Goal: Task Accomplishment & Management: Use online tool/utility

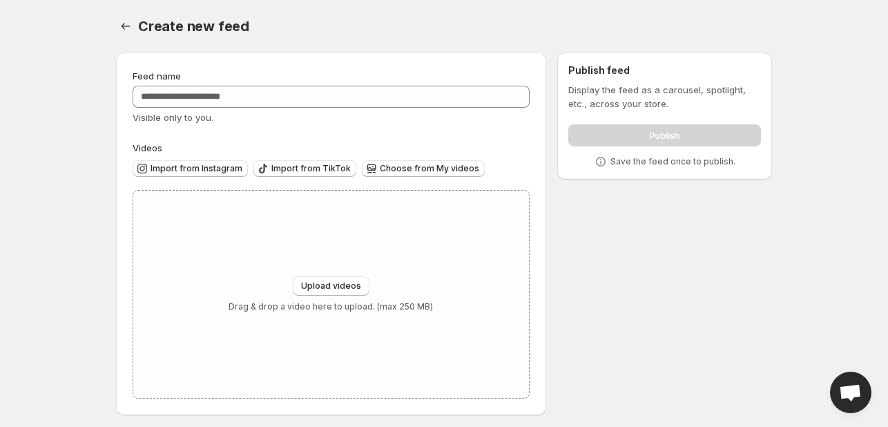
click at [577, 302] on div "Feed name Visible only to you. Videos Import from Instagram Import from TikTok …" at bounding box center [438, 236] width 667 height 390
click at [307, 291] on span "Upload videos" at bounding box center [331, 285] width 60 height 11
type input "**********"
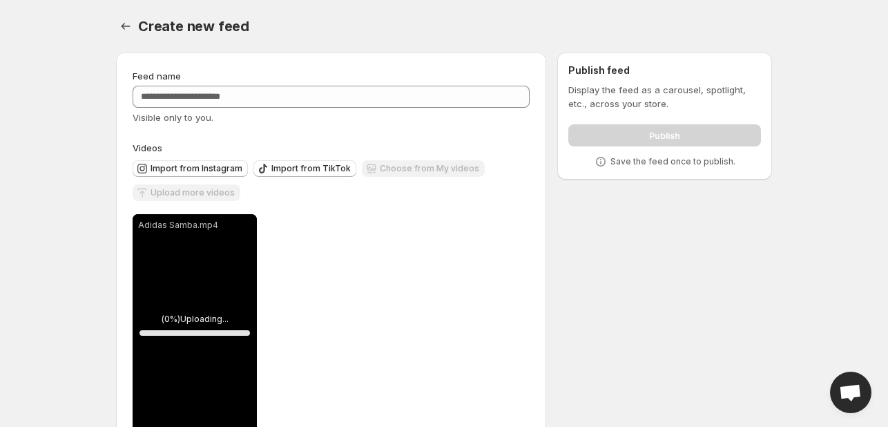
click at [664, 274] on div "**********" at bounding box center [438, 254] width 667 height 427
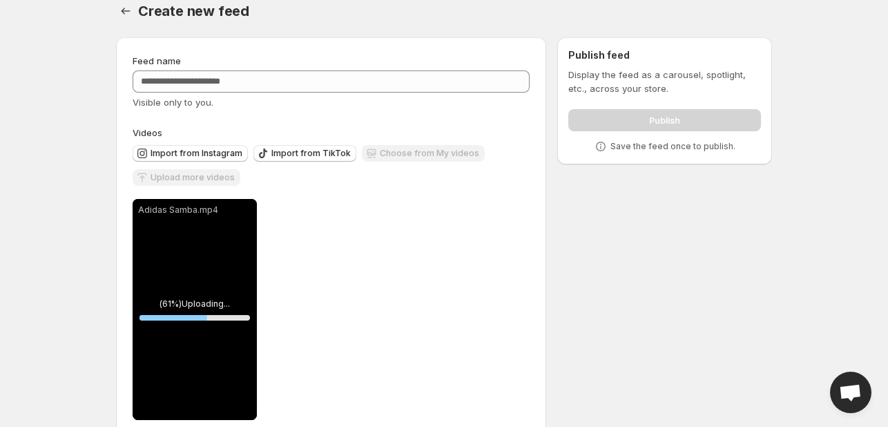
scroll to position [42, 0]
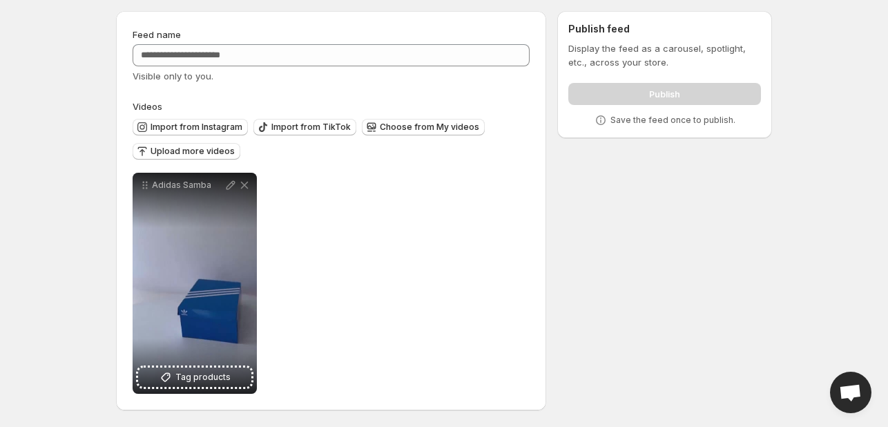
drag, startPoint x: 470, startPoint y: 318, endPoint x: 561, endPoint y: 130, distance: 208.4
click at [470, 318] on div "**********" at bounding box center [331, 283] width 397 height 221
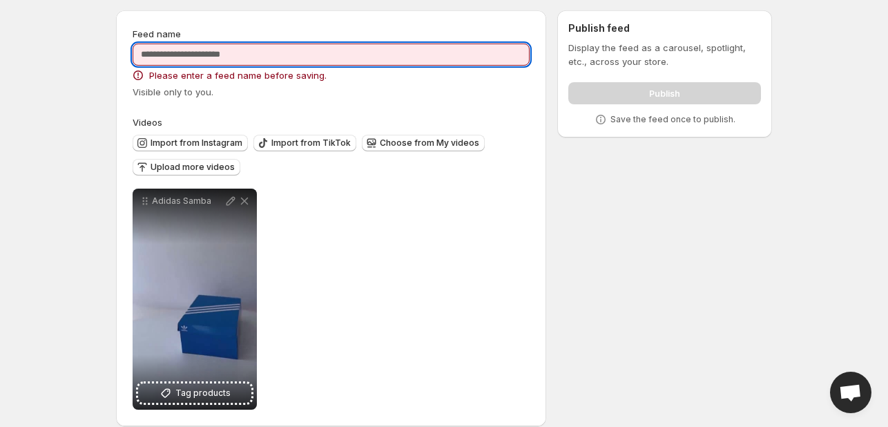
click at [329, 59] on input "Feed name" at bounding box center [331, 54] width 397 height 22
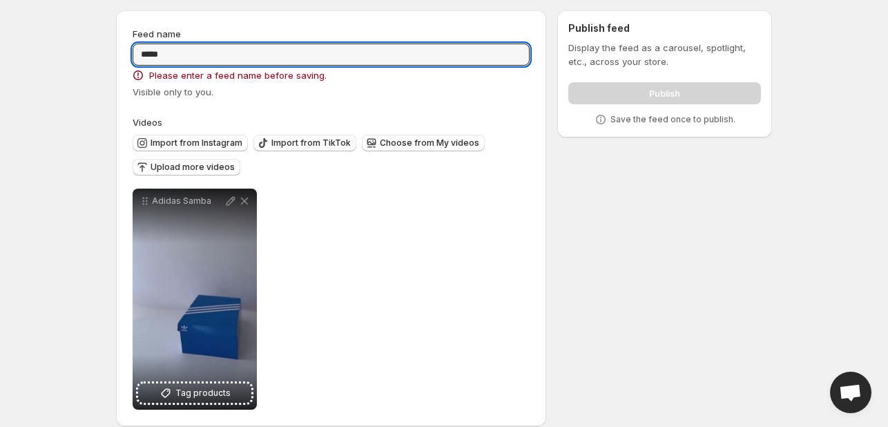
type input "*****"
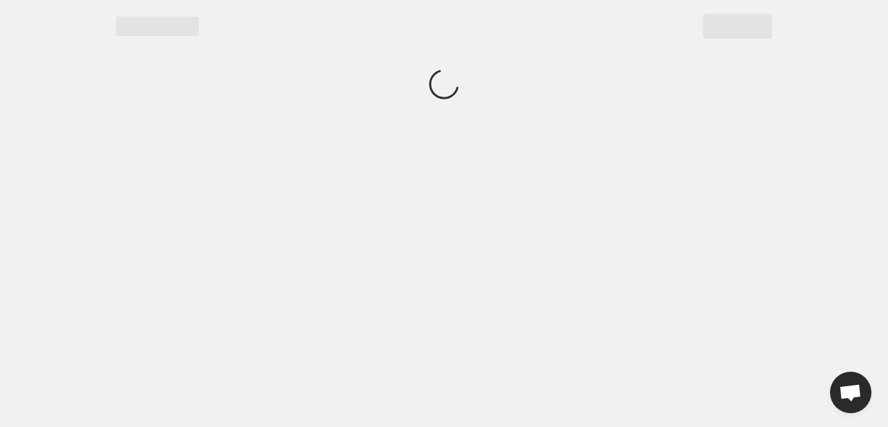
scroll to position [0, 0]
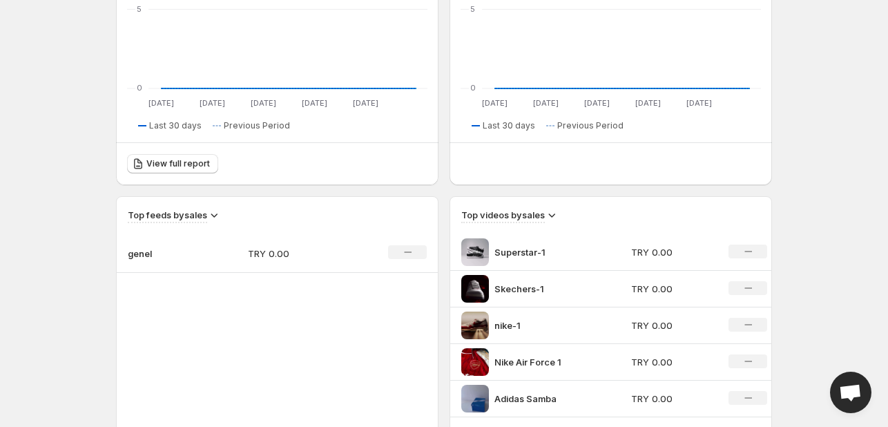
scroll to position [284, 0]
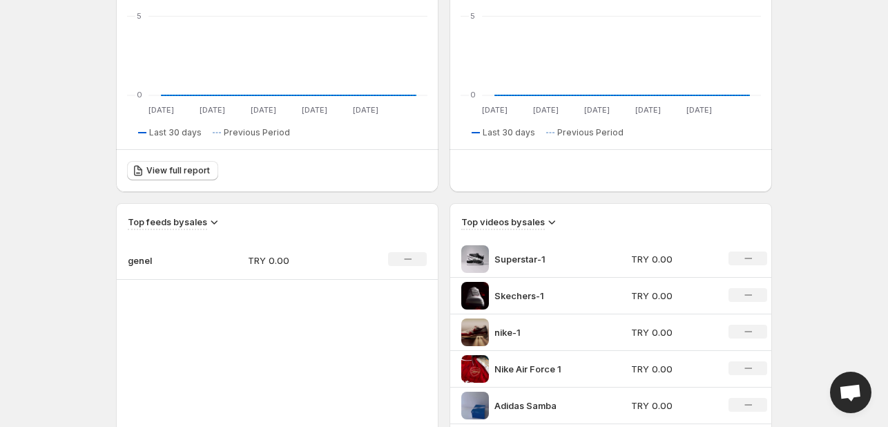
click at [755, 258] on div "No change" at bounding box center [747, 258] width 39 height 14
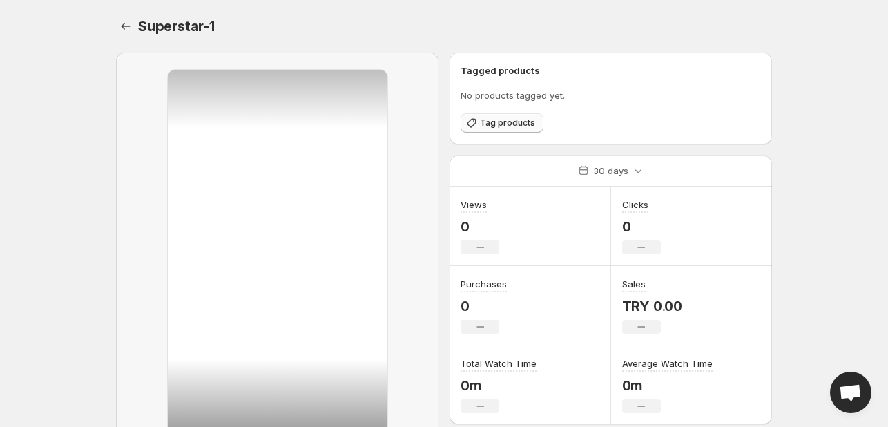
click at [505, 125] on span "Tag products" at bounding box center [507, 122] width 55 height 11
click at [508, 125] on span "Tag products" at bounding box center [507, 122] width 55 height 11
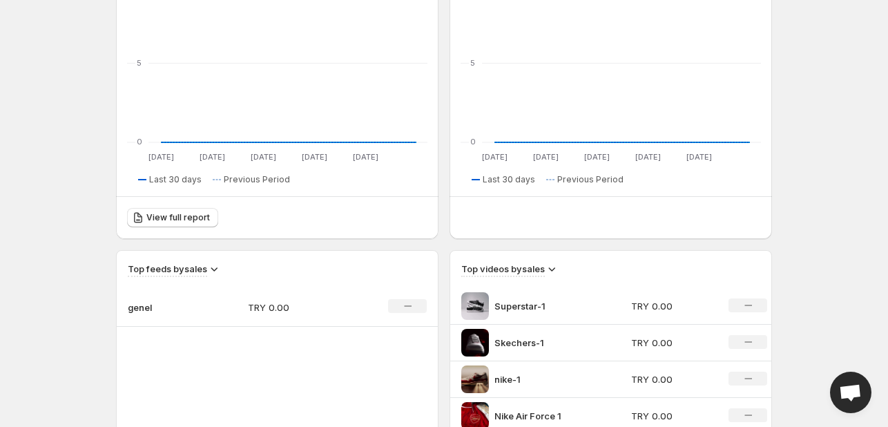
scroll to position [345, 0]
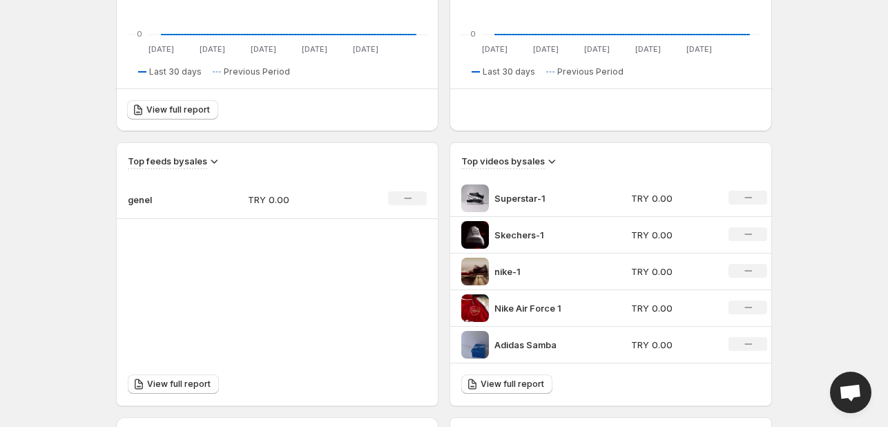
click at [505, 232] on p "Skechers-1" at bounding box center [546, 235] width 104 height 14
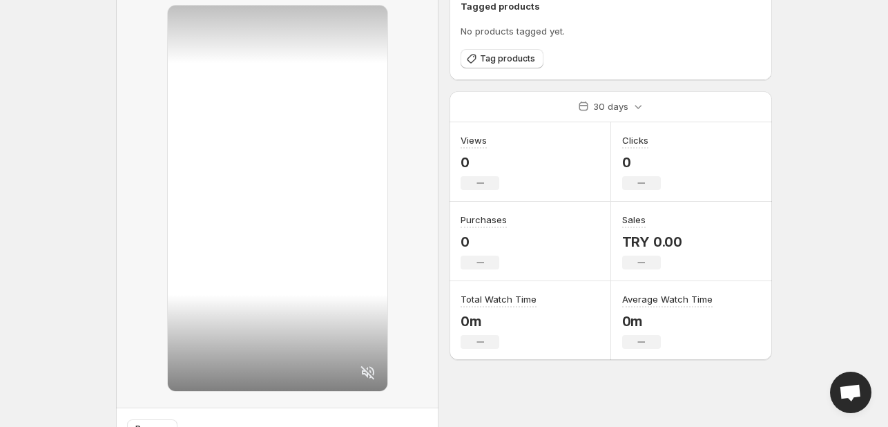
scroll to position [69, 0]
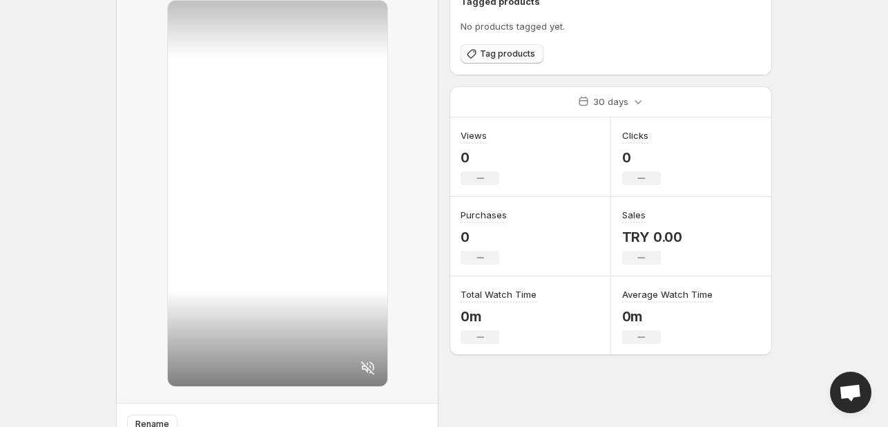
click at [497, 57] on span "Tag products" at bounding box center [507, 53] width 55 height 11
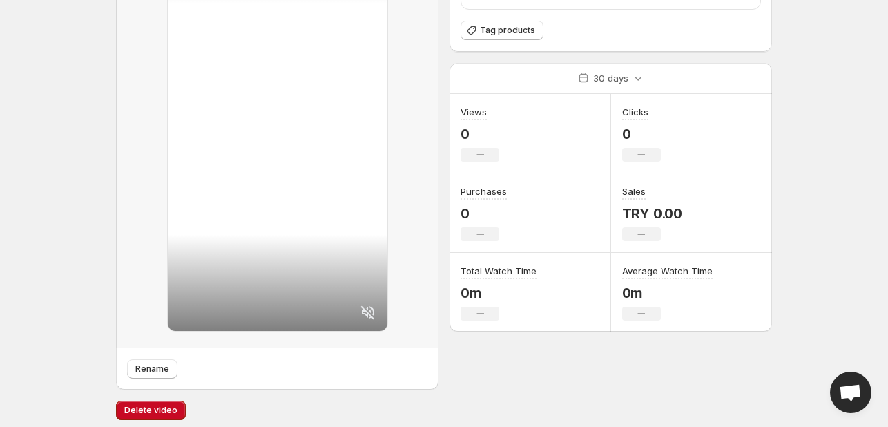
scroll to position [131, 0]
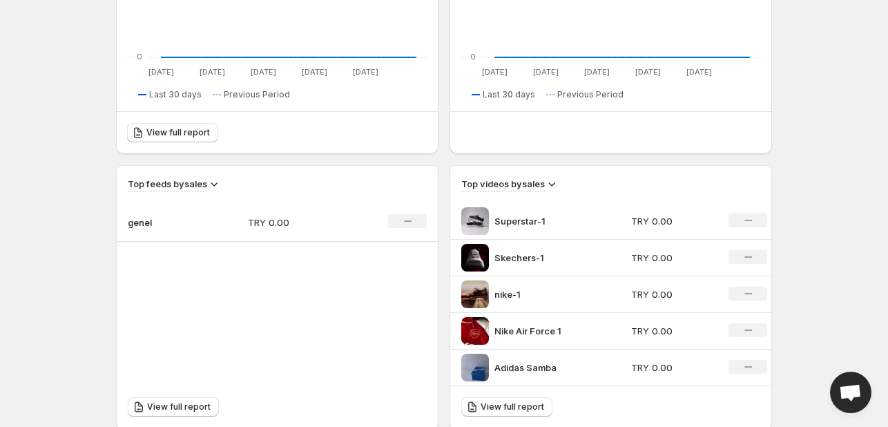
scroll to position [345, 0]
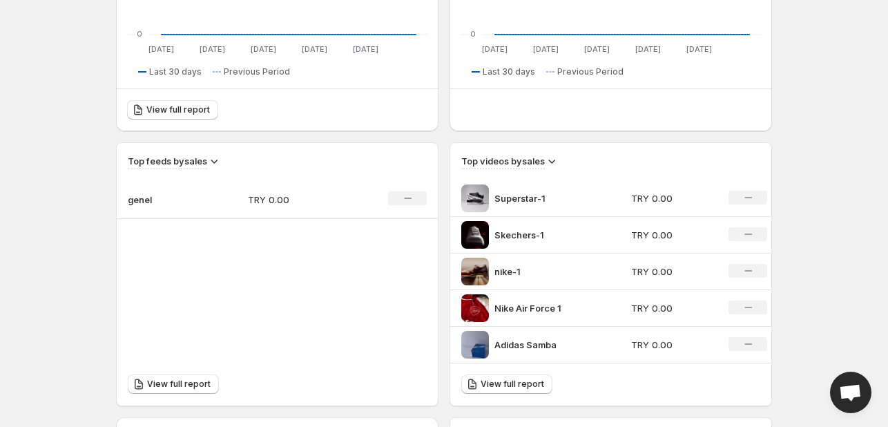
click at [507, 269] on p "nike-1" at bounding box center [546, 271] width 104 height 14
click at [475, 275] on img at bounding box center [475, 272] width 28 height 28
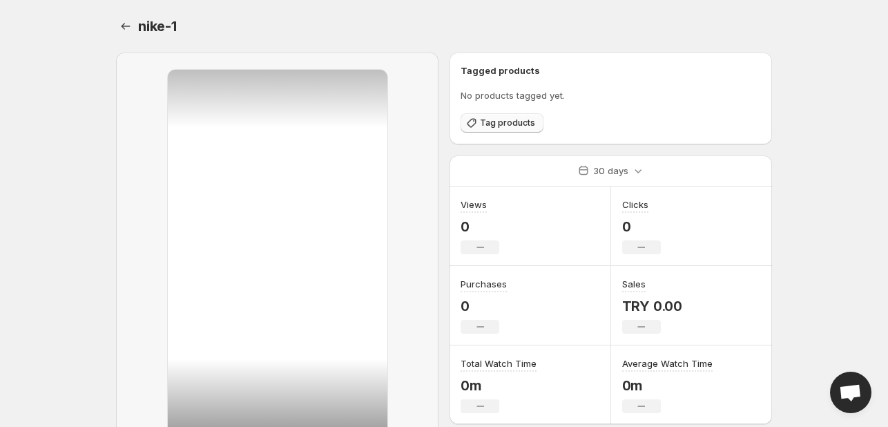
click at [506, 129] on button "Tag products" at bounding box center [502, 122] width 83 height 19
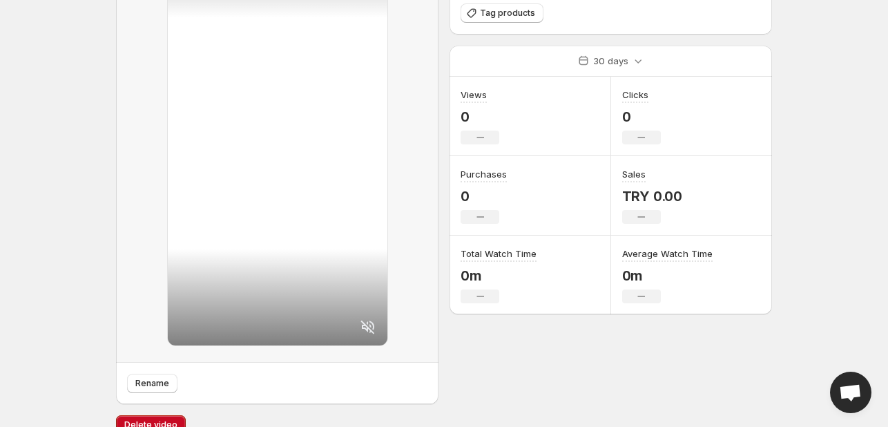
scroll to position [131, 0]
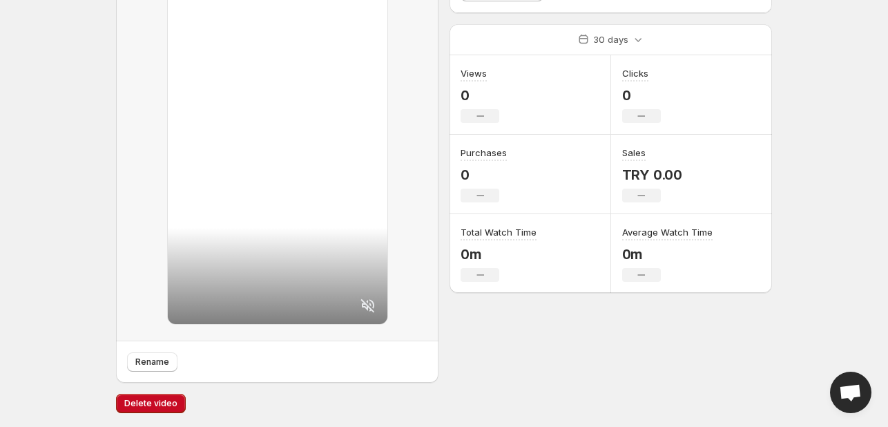
click at [370, 305] on icon at bounding box center [368, 305] width 17 height 17
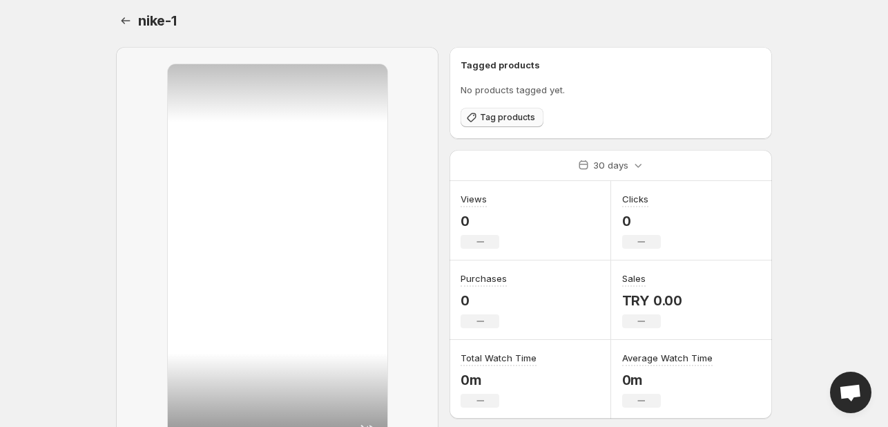
scroll to position [0, 0]
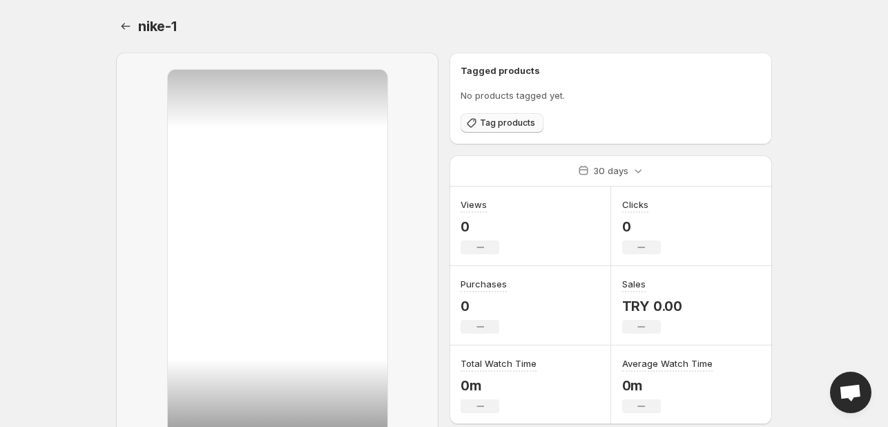
click at [507, 125] on span "Tag products" at bounding box center [507, 122] width 55 height 11
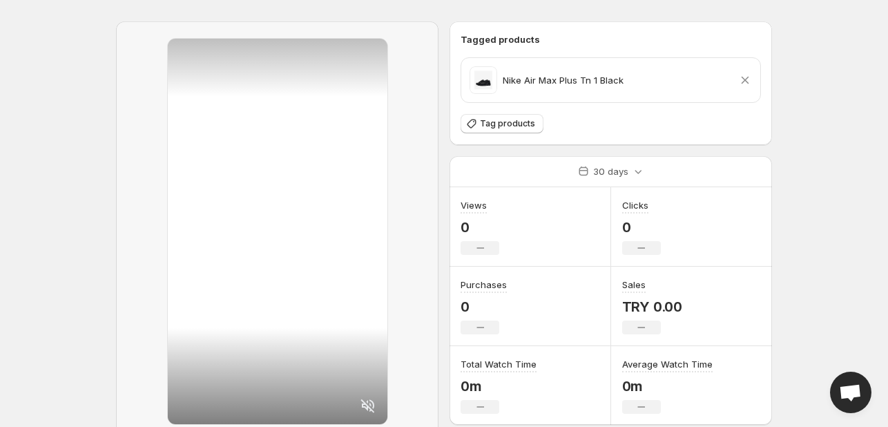
scroll to position [131, 0]
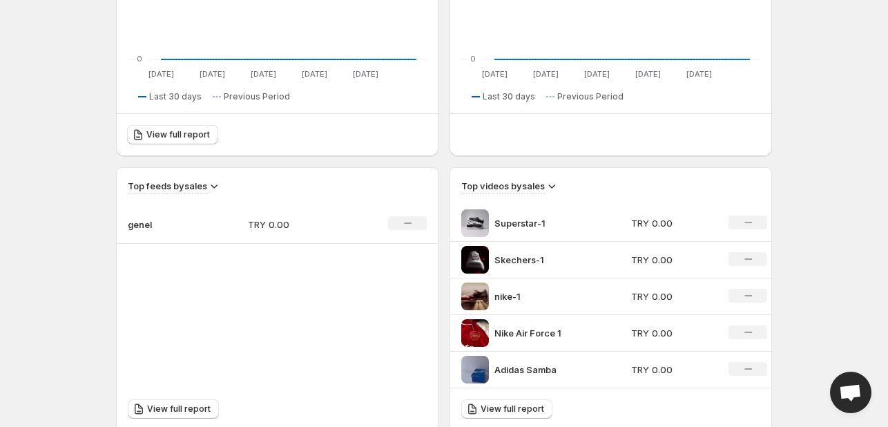
scroll to position [414, 0]
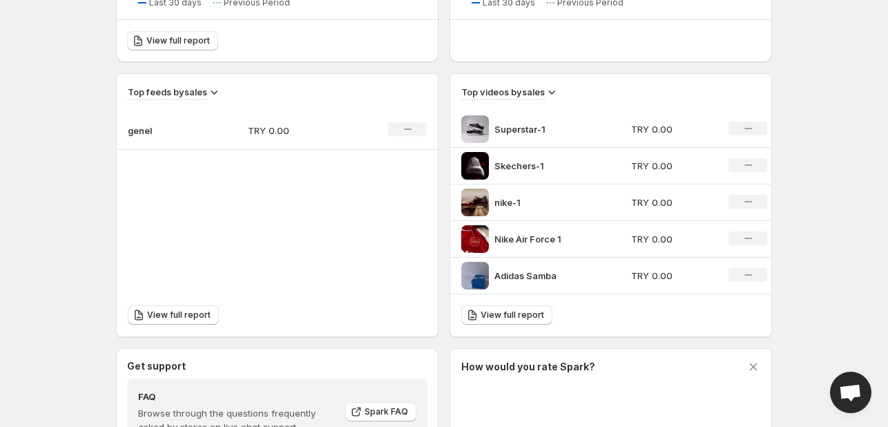
click at [516, 275] on p "Adidas Samba" at bounding box center [546, 276] width 104 height 14
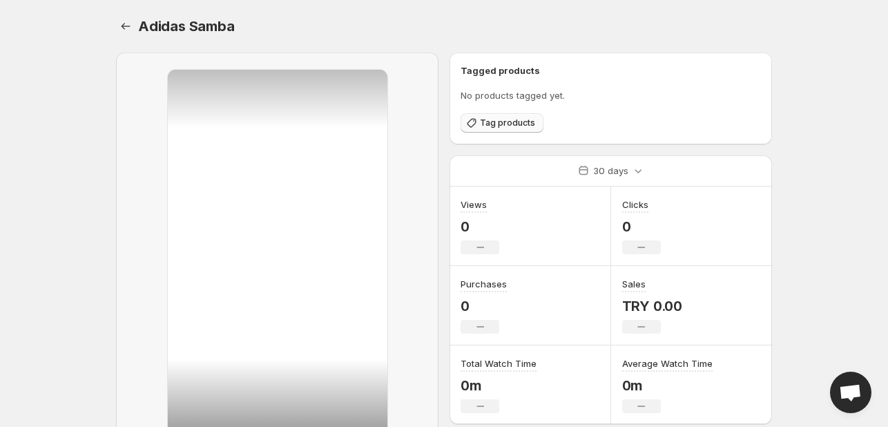
click at [494, 128] on span "Tag products" at bounding box center [507, 122] width 55 height 11
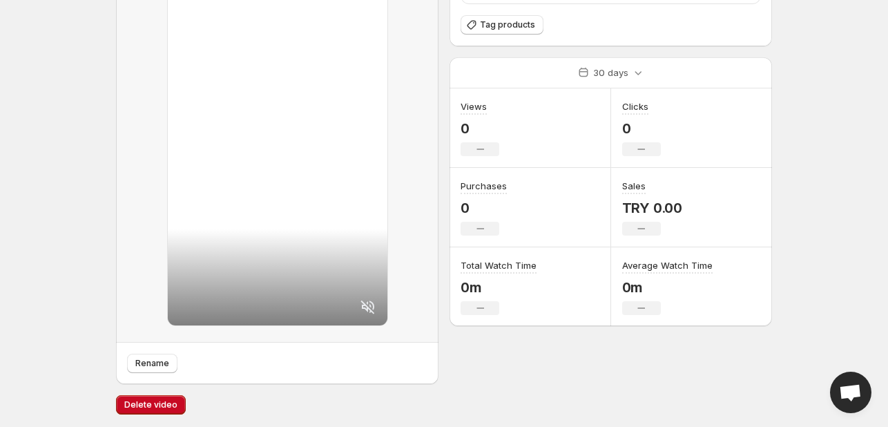
scroll to position [131, 0]
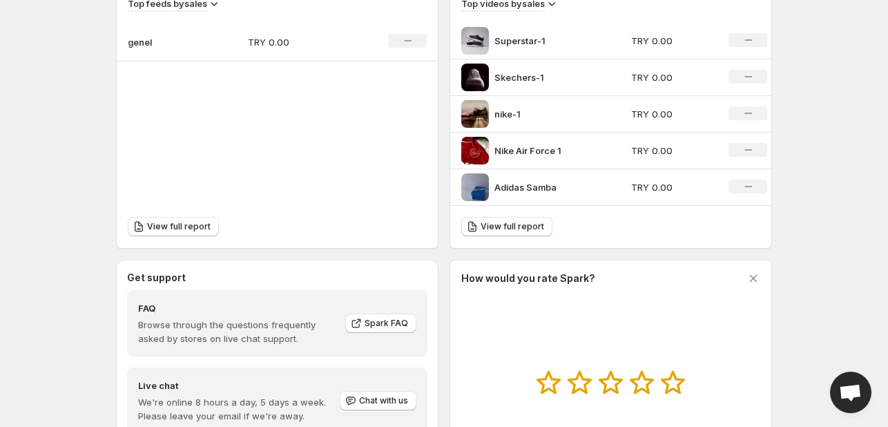
scroll to position [630, 0]
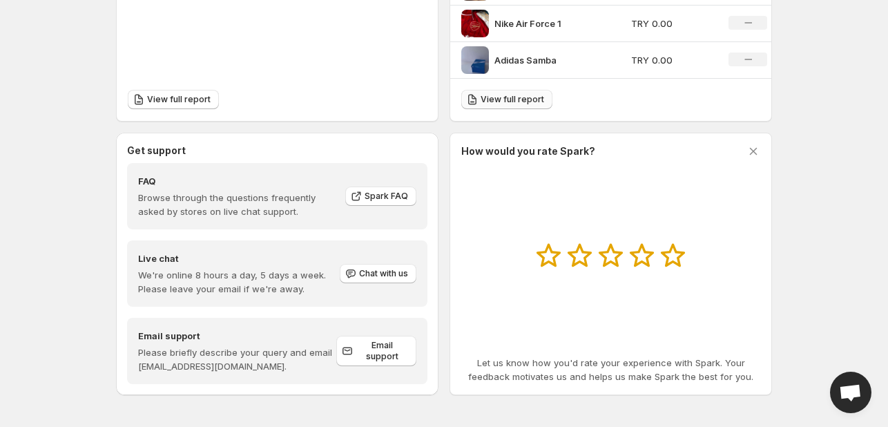
click at [503, 102] on span "View full report" at bounding box center [513, 99] width 64 height 11
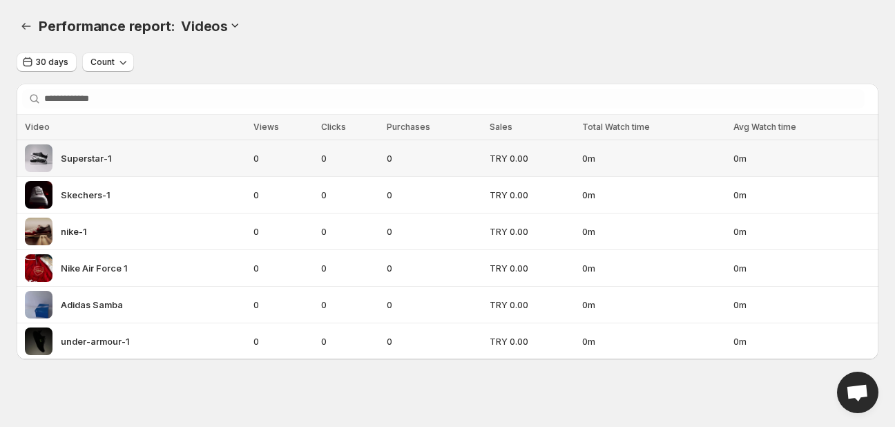
click at [41, 159] on img at bounding box center [39, 158] width 28 height 28
click at [87, 157] on span "Superstar-1" at bounding box center [86, 158] width 51 height 14
click at [547, 142] on td "TRY 0.00" at bounding box center [531, 158] width 93 height 37
click at [24, 161] on td "Superstar-1" at bounding box center [133, 158] width 233 height 37
click at [815, 142] on td "0m" at bounding box center [803, 158] width 149 height 37
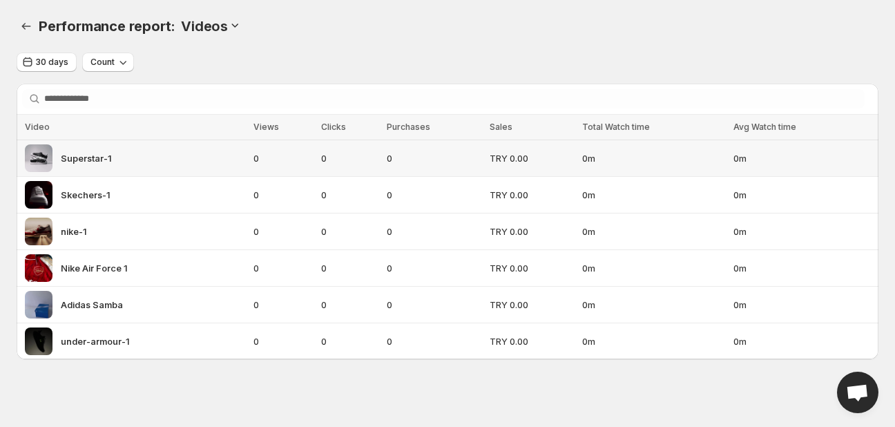
click at [724, 156] on span "0m" at bounding box center [653, 158] width 142 height 14
click at [36, 170] on img at bounding box center [39, 158] width 28 height 28
click at [33, 188] on img at bounding box center [39, 195] width 28 height 28
click at [88, 195] on span "Skechers-1" at bounding box center [86, 195] width 50 height 14
click at [90, 195] on span "Skechers-1" at bounding box center [86, 195] width 50 height 14
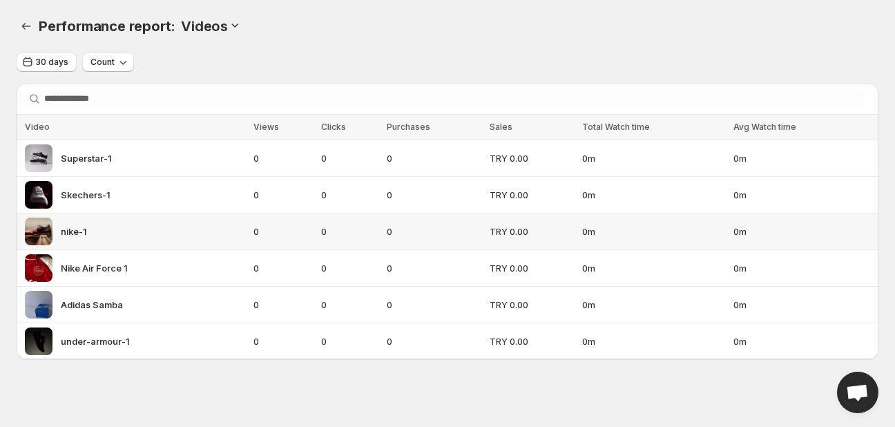
click at [80, 235] on span "nike-1" at bounding box center [74, 231] width 26 height 14
click at [79, 268] on span "Nike Air Force 1" at bounding box center [94, 268] width 67 height 14
click at [81, 340] on span "under-armour-1" at bounding box center [95, 341] width 69 height 14
click at [130, 349] on div "under-armour-1" at bounding box center [135, 341] width 220 height 28
click at [69, 344] on span "under-armour-1" at bounding box center [95, 341] width 69 height 14
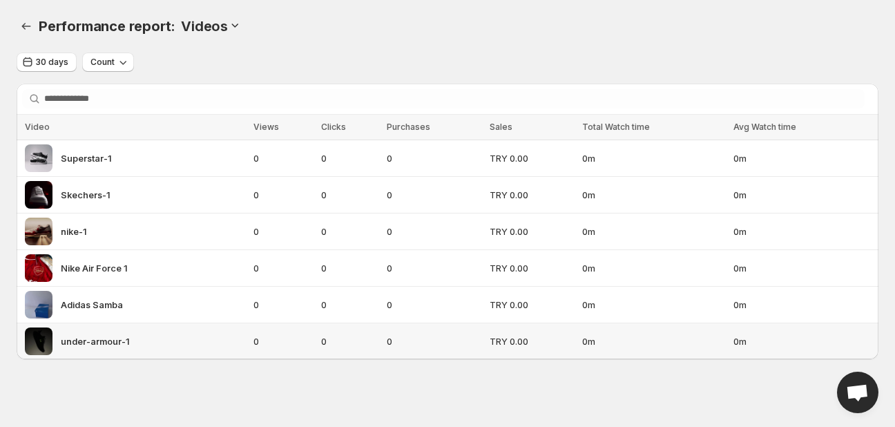
click at [44, 343] on img at bounding box center [39, 341] width 28 height 28
click at [44, 342] on img at bounding box center [39, 341] width 28 height 28
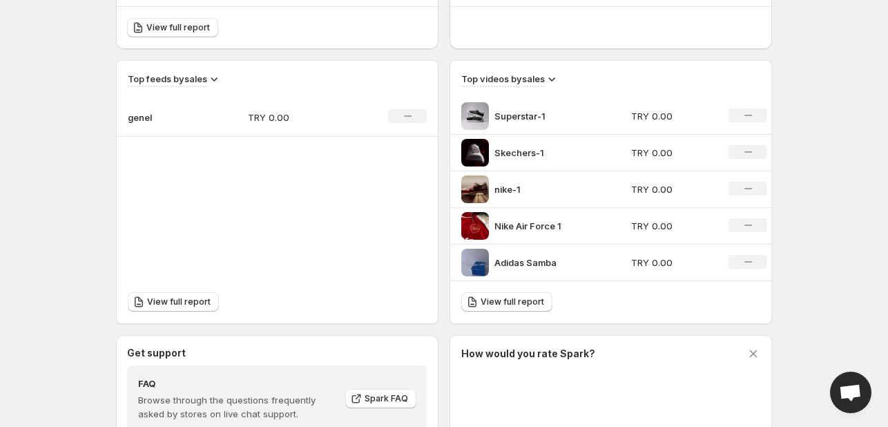
scroll to position [345, 0]
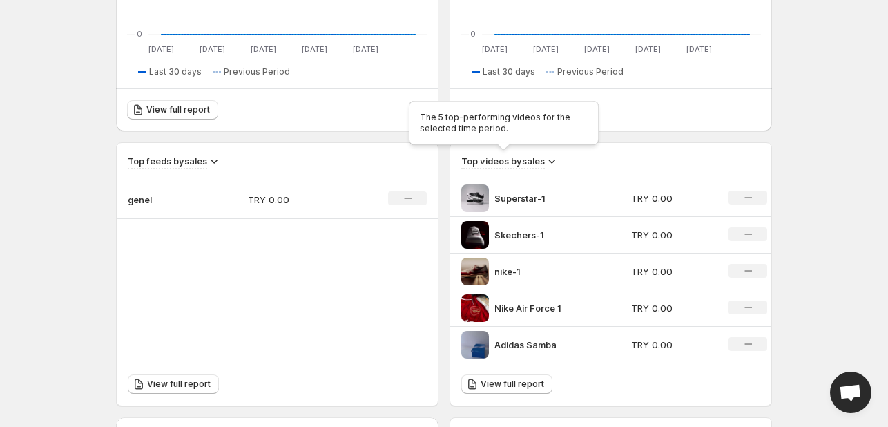
click at [544, 157] on h3 "Top videos by sales" at bounding box center [503, 161] width 84 height 14
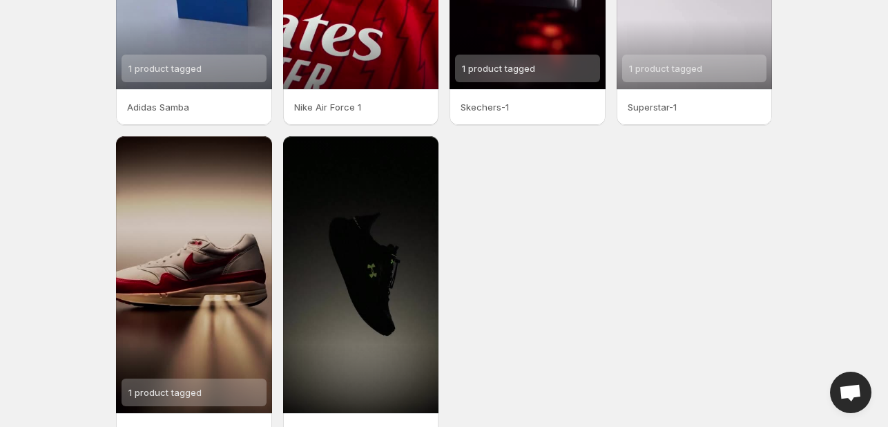
scroll to position [326, 0]
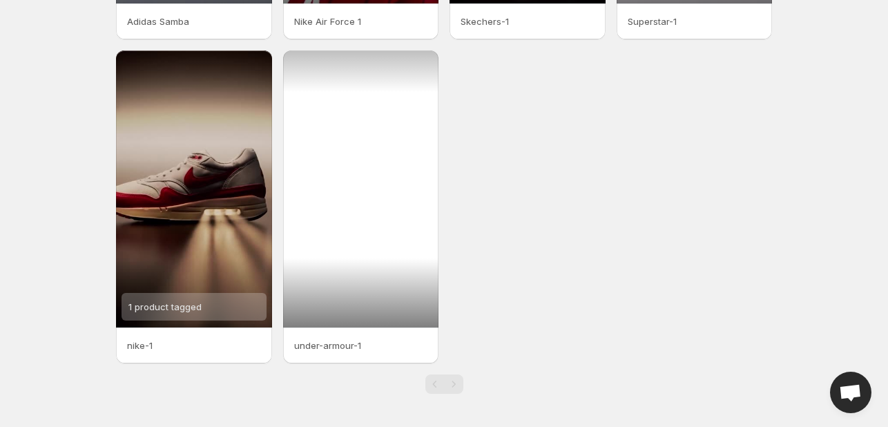
click at [363, 242] on div at bounding box center [361, 188] width 156 height 277
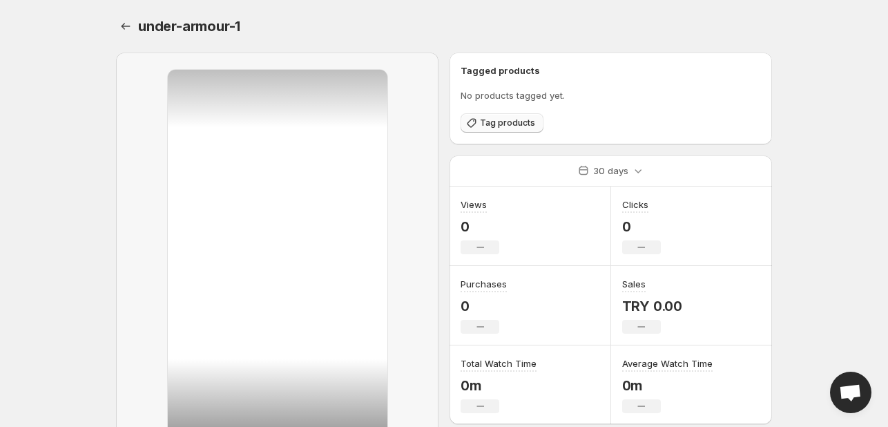
click at [504, 126] on span "Tag products" at bounding box center [507, 122] width 55 height 11
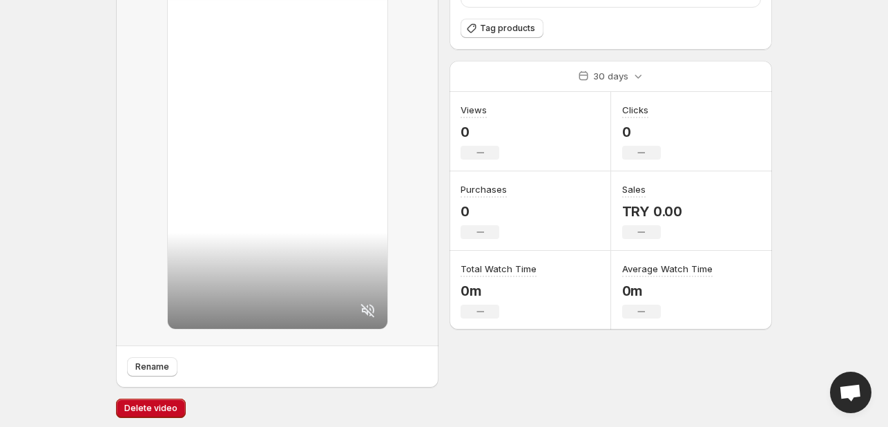
scroll to position [131, 0]
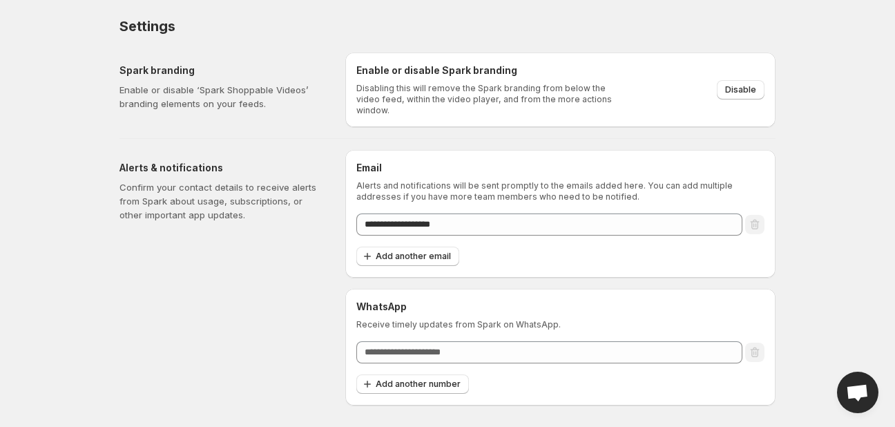
click at [135, 78] on div "Spark branding Enable or disable ‘Spark Shoppable Videos’ branding elements on …" at bounding box center [221, 87] width 204 height 47
click at [146, 165] on h5 "Alerts & notifications" at bounding box center [221, 168] width 204 height 14
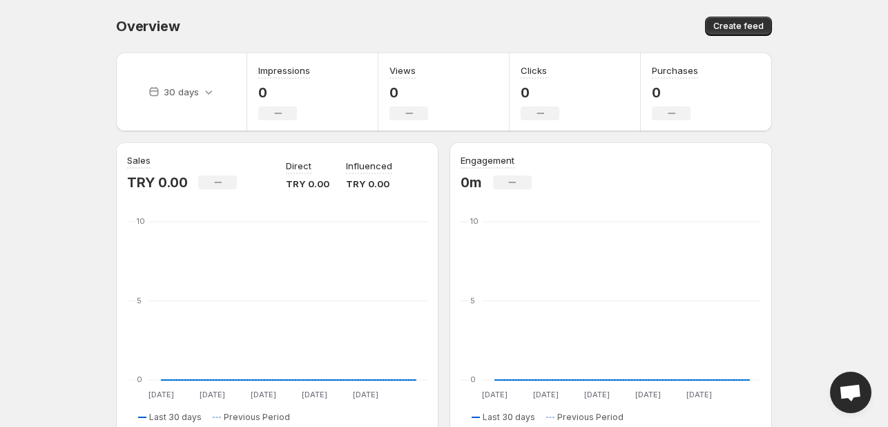
drag, startPoint x: 157, startPoint y: 34, endPoint x: 108, endPoint y: 52, distance: 53.1
click at [157, 34] on span "Overview" at bounding box center [148, 26] width 64 height 17
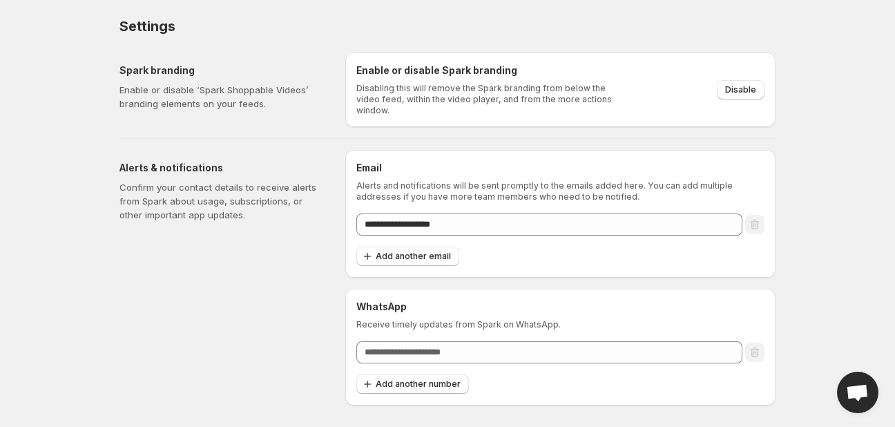
click at [168, 196] on p "Confirm your contact details to receive alerts from Spark about usage, subscrip…" at bounding box center [221, 200] width 204 height 41
click at [179, 162] on h5 "Alerts & notifications" at bounding box center [221, 168] width 204 height 14
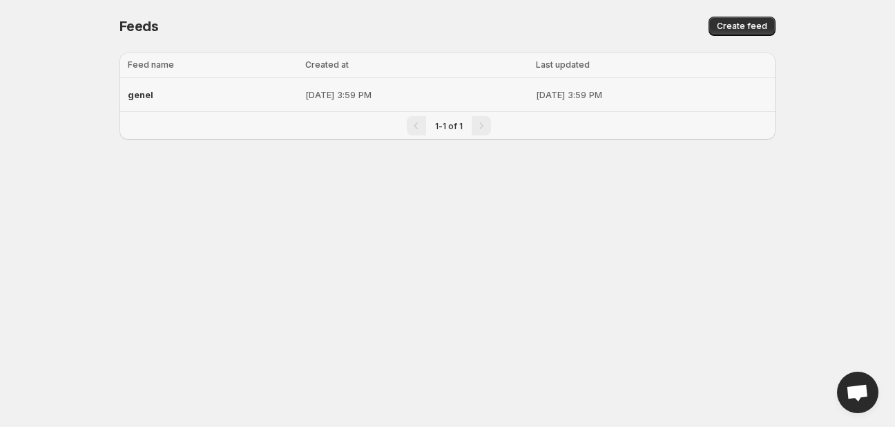
click at [149, 95] on span "genel" at bounding box center [141, 94] width 26 height 11
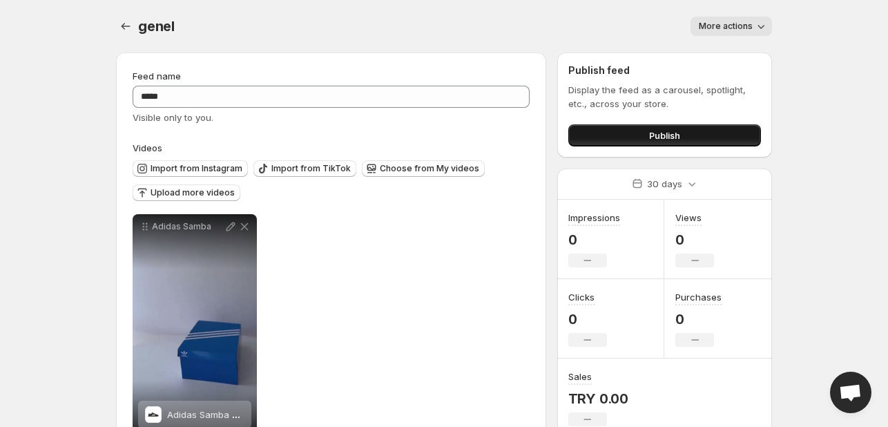
click at [651, 133] on span "Publish" at bounding box center [664, 135] width 31 height 14
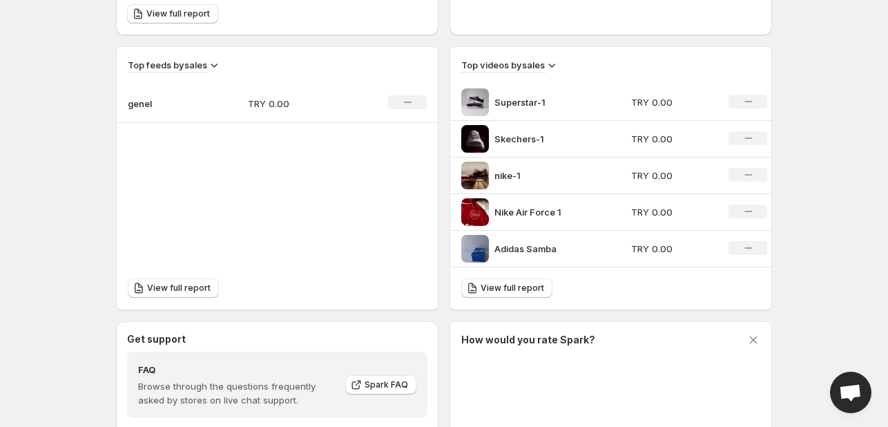
scroll to position [354, 0]
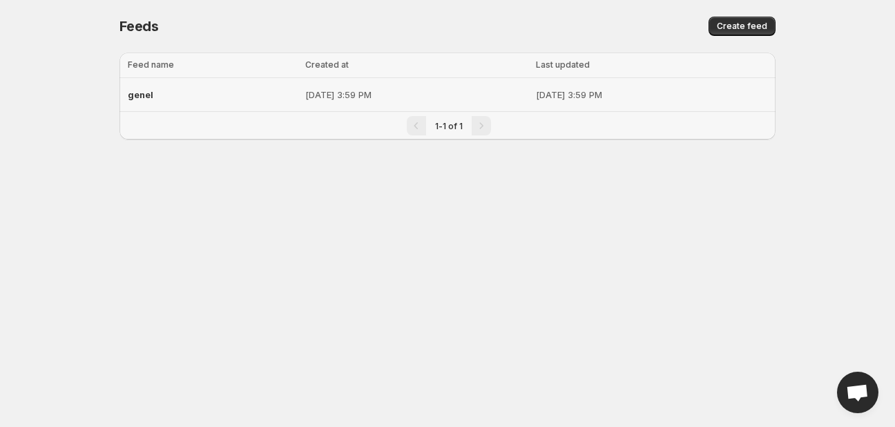
click at [148, 95] on span "genel" at bounding box center [141, 94] width 26 height 11
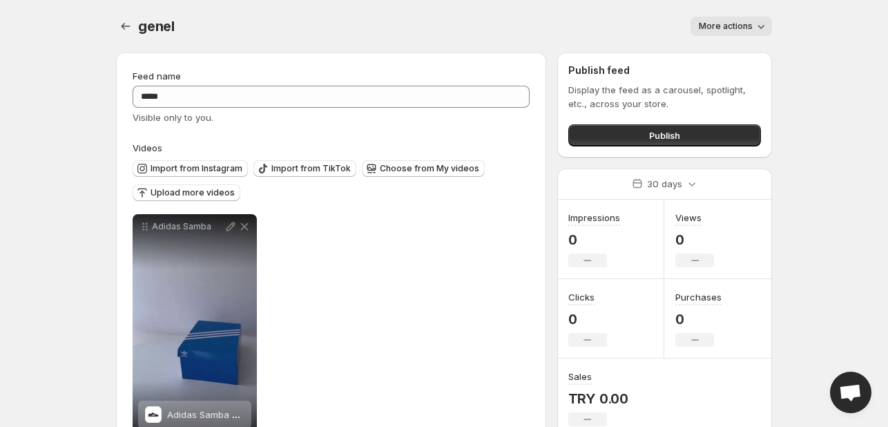
click at [730, 21] on span "More actions" at bounding box center [726, 26] width 54 height 11
click at [706, 54] on span "Delete" at bounding box center [715, 55] width 28 height 11
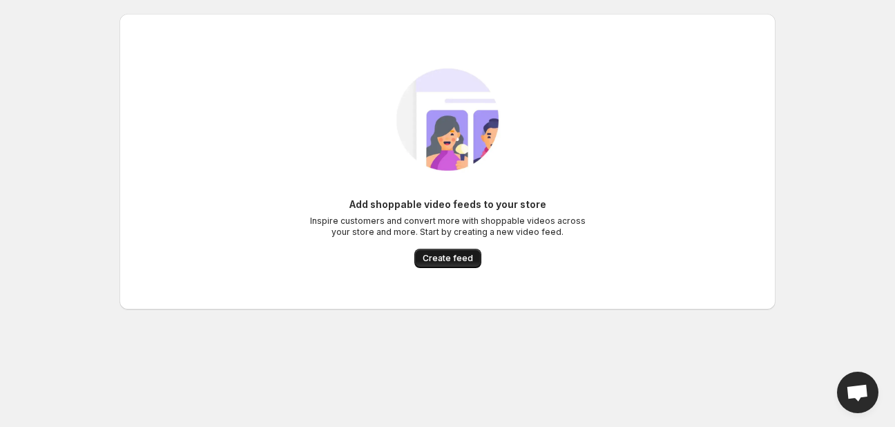
drag, startPoint x: 454, startPoint y: 257, endPoint x: 462, endPoint y: 258, distance: 7.6
click at [454, 258] on span "Create feed" at bounding box center [448, 258] width 50 height 11
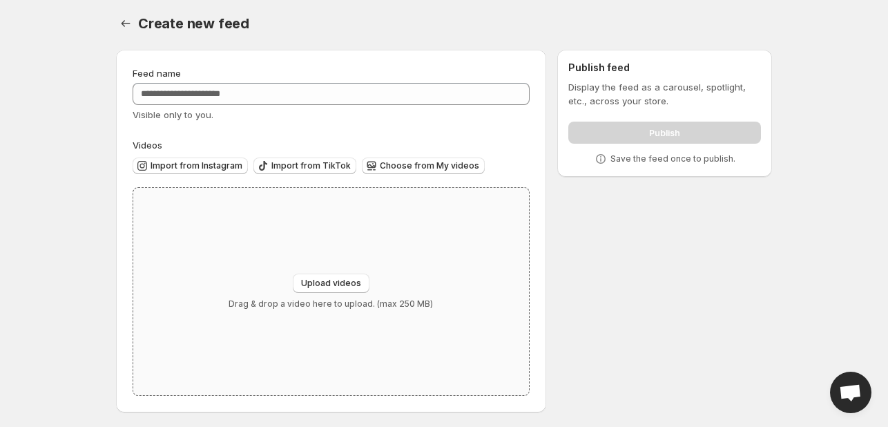
scroll to position [6, 0]
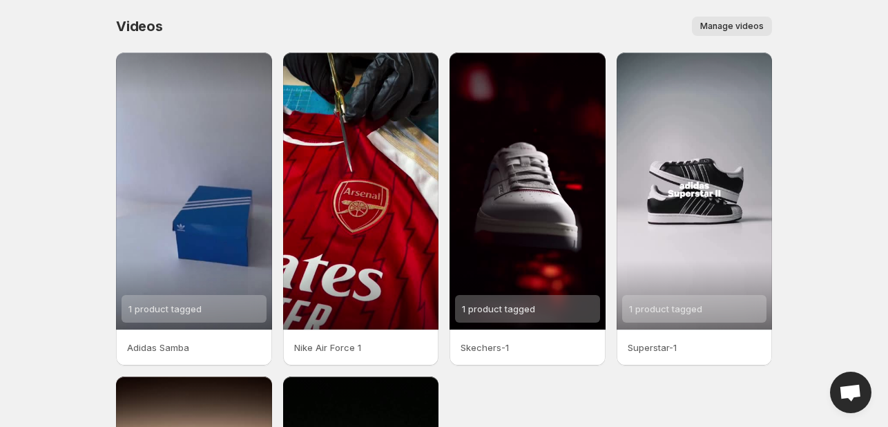
click at [748, 28] on span "Manage videos" at bounding box center [732, 26] width 64 height 11
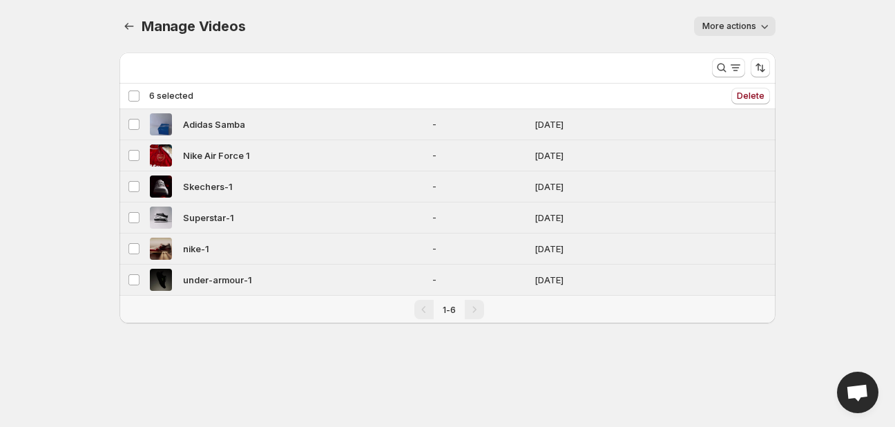
click at [754, 26] on span "More actions" at bounding box center [729, 26] width 54 height 11
click at [768, 55] on span "Regenerate missing previews" at bounding box center [768, 55] width 128 height 11
click at [713, 34] on button "More actions" at bounding box center [734, 26] width 81 height 19
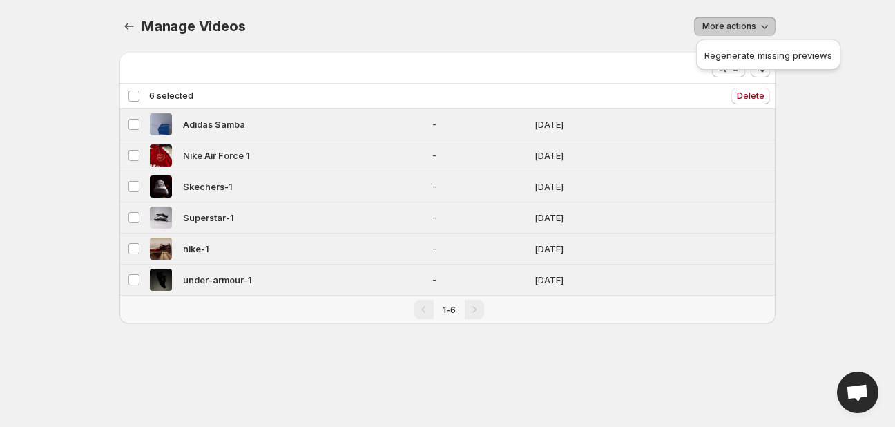
click at [289, 326] on div "Manage Videos. This page is ready Manage Videos More actions More actions More …" at bounding box center [447, 178] width 689 height 356
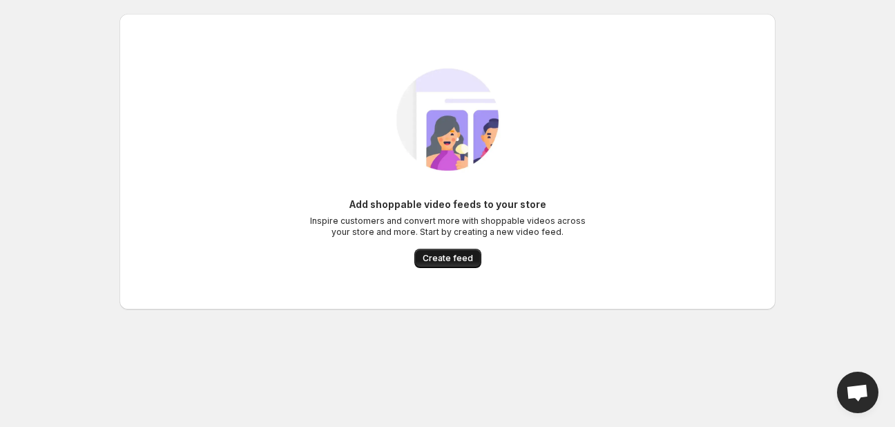
click at [468, 265] on button "Create feed" at bounding box center [447, 258] width 67 height 19
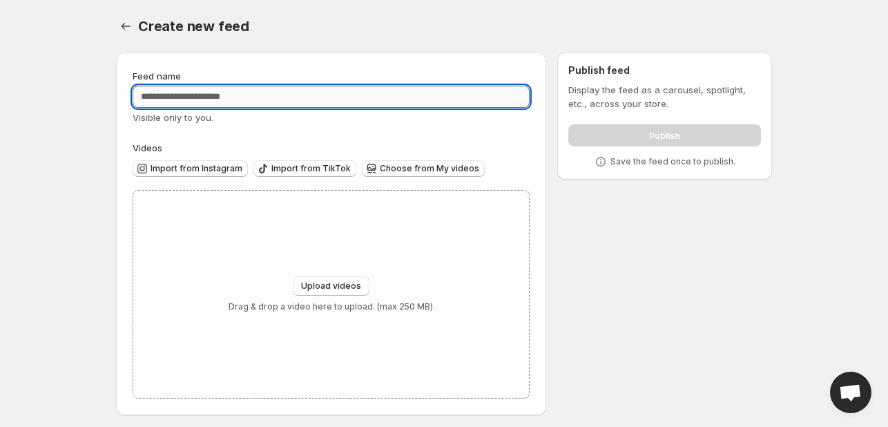
click at [221, 99] on input "Feed name" at bounding box center [331, 97] width 397 height 22
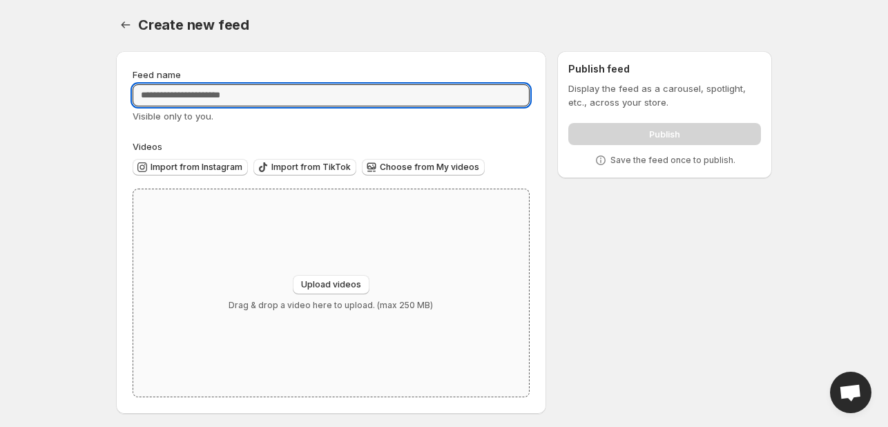
scroll to position [6, 0]
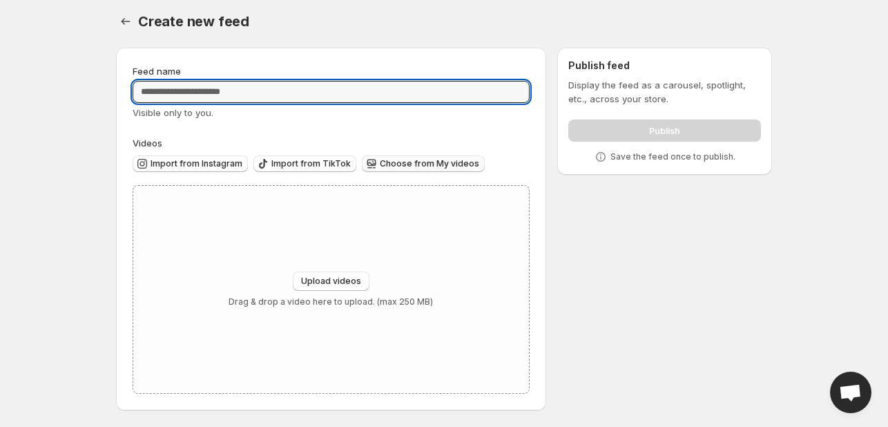
click at [432, 161] on span "Choose from My videos" at bounding box center [429, 163] width 99 height 11
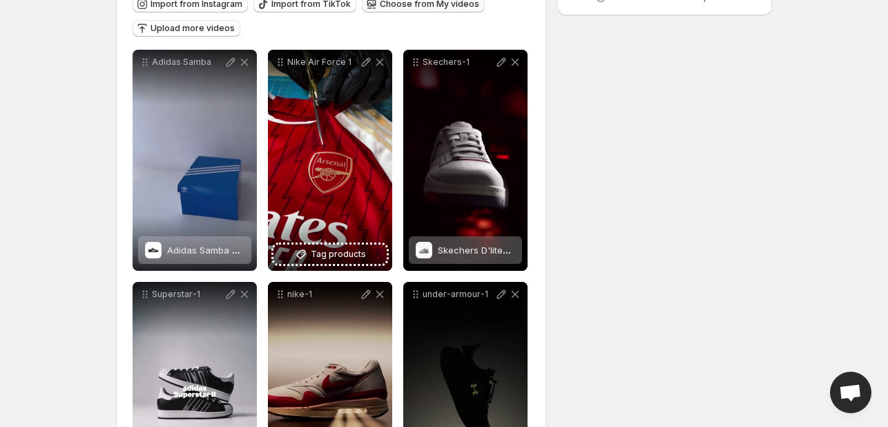
scroll to position [0, 0]
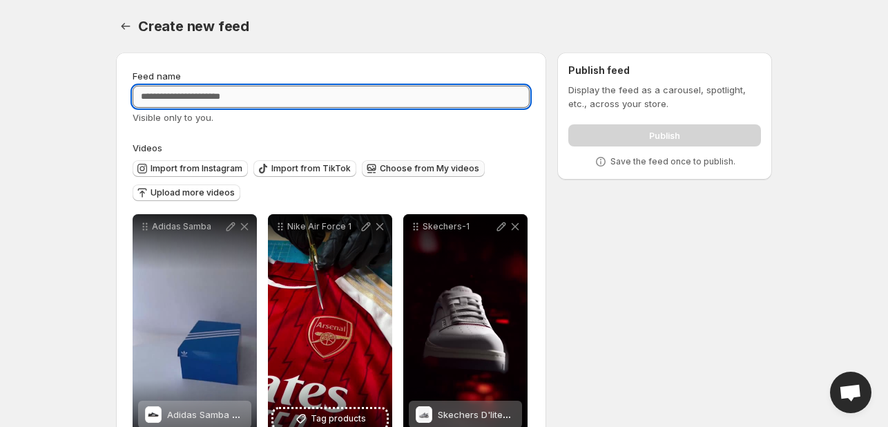
click at [233, 97] on input "Feed name" at bounding box center [331, 97] width 397 height 22
type input "********"
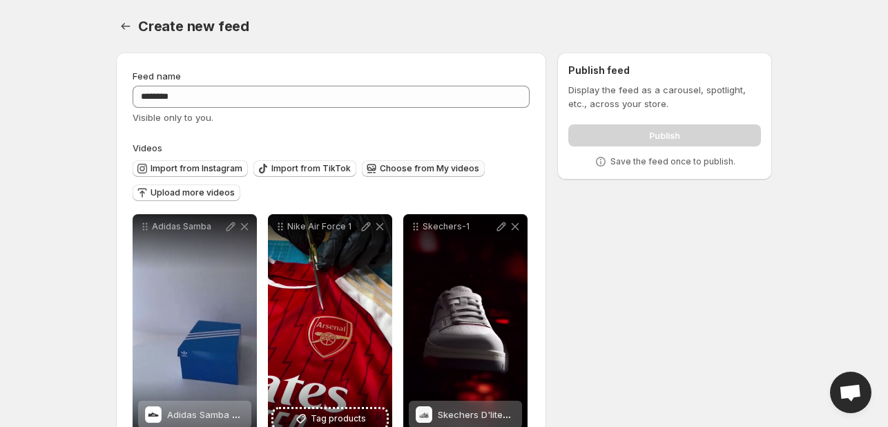
click at [675, 258] on div "**********" at bounding box center [438, 370] width 667 height 659
drag, startPoint x: 730, startPoint y: 164, endPoint x: 616, endPoint y: 166, distance: 114.0
click at [616, 166] on div "Save the feed once to publish." at bounding box center [664, 162] width 193 height 14
click at [624, 206] on div "**********" at bounding box center [438, 370] width 667 height 659
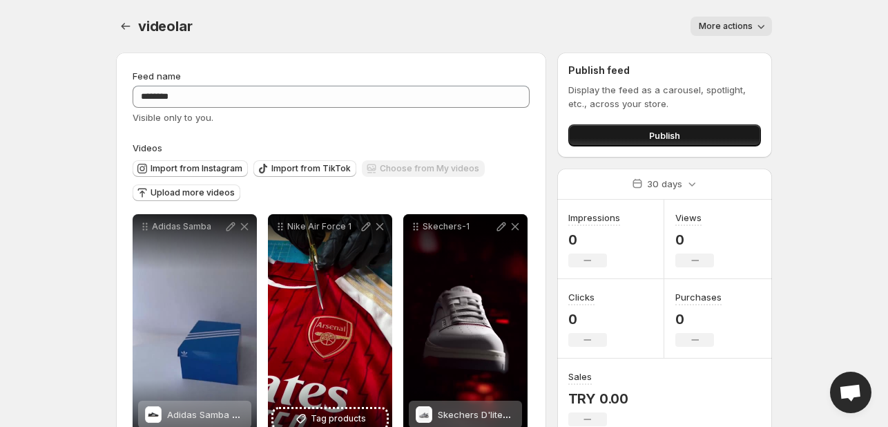
click at [679, 139] on span "Publish" at bounding box center [664, 135] width 31 height 14
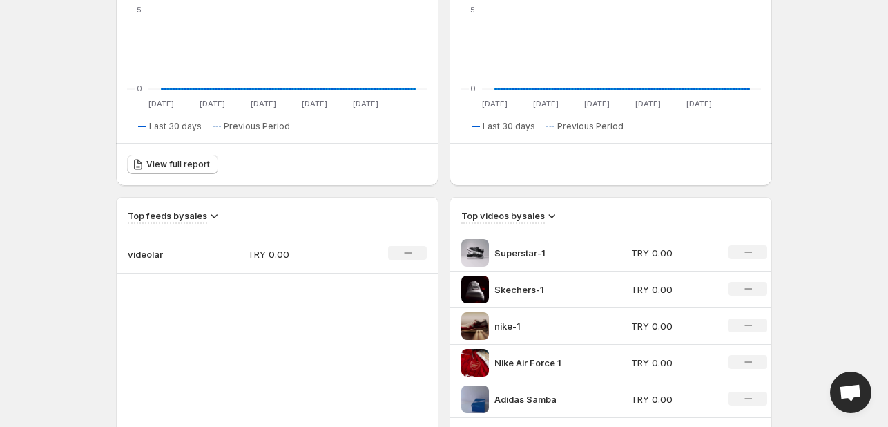
scroll to position [483, 0]
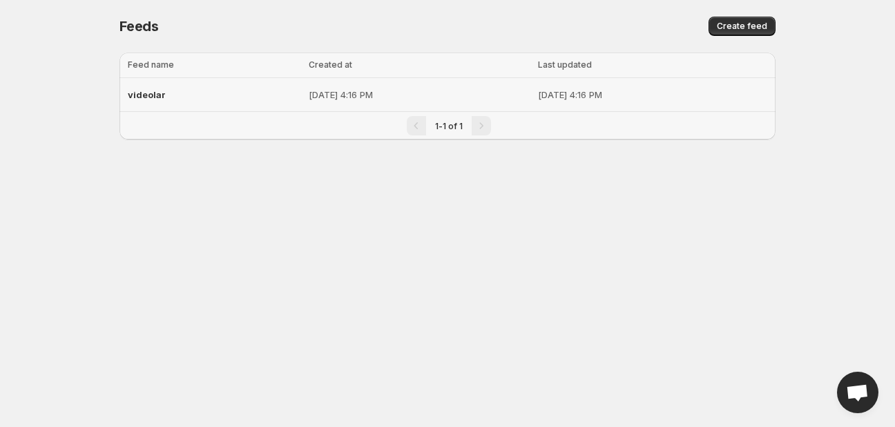
click at [309, 95] on p "[DATE] 4:16 PM" at bounding box center [419, 95] width 220 height 14
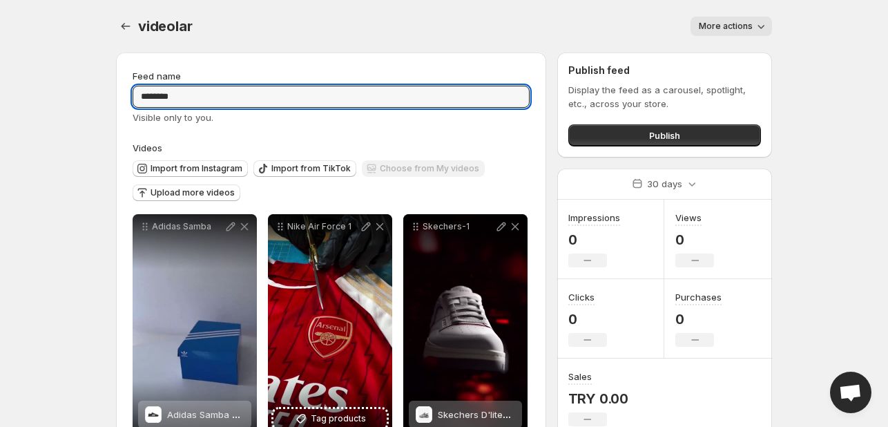
drag, startPoint x: 155, startPoint y: 100, endPoint x: 94, endPoint y: 100, distance: 61.4
click at [94, 100] on body "**********" at bounding box center [444, 213] width 888 height 427
click at [91, 110] on body "**********" at bounding box center [444, 213] width 888 height 427
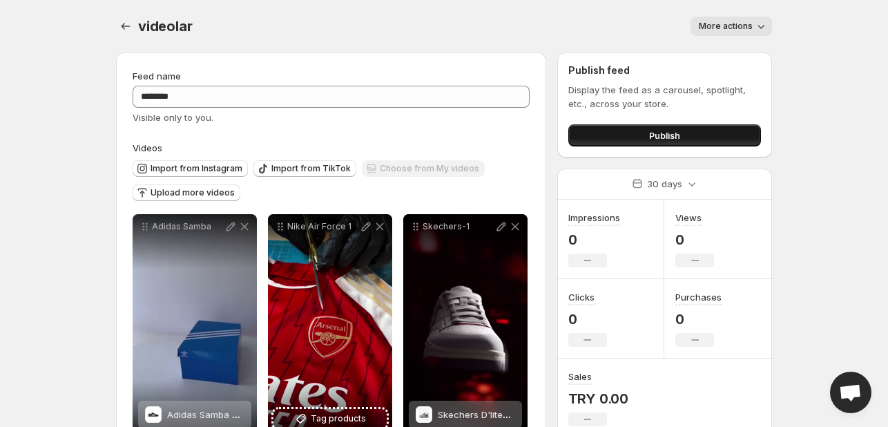
click at [670, 139] on span "Publish" at bounding box center [664, 135] width 31 height 14
